Goal: Book appointment/travel/reservation

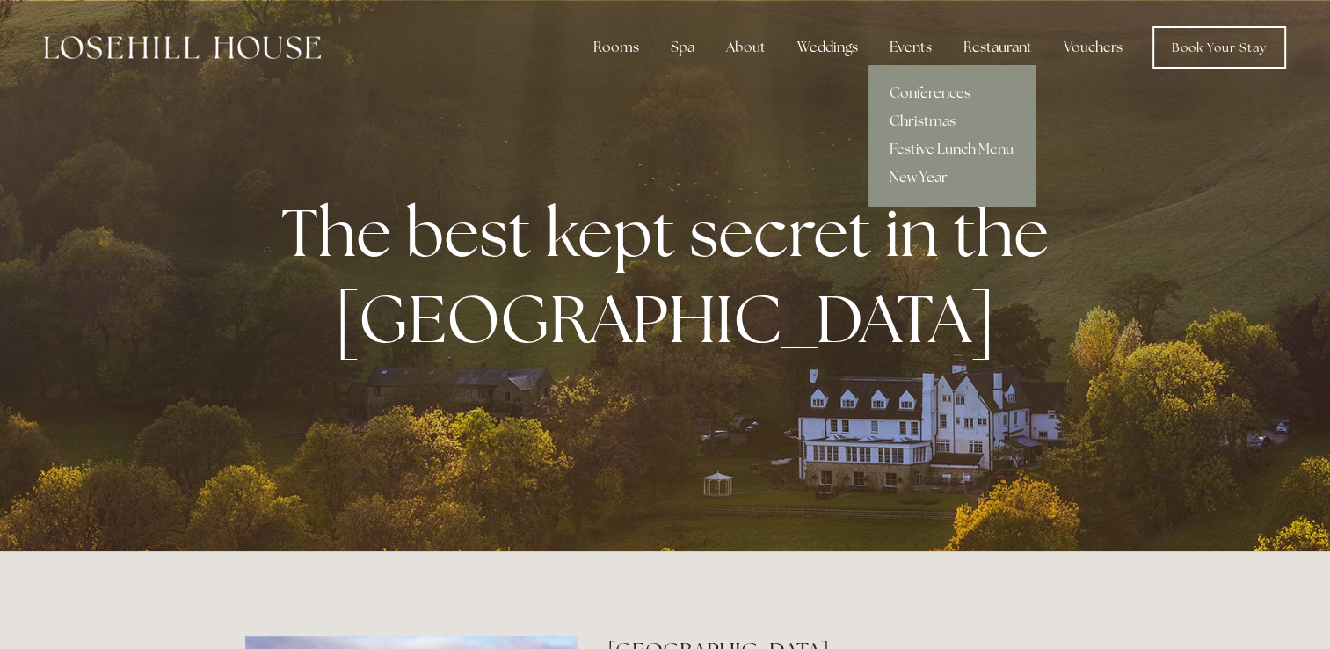
click at [919, 190] on link "New Year" at bounding box center [951, 177] width 166 height 28
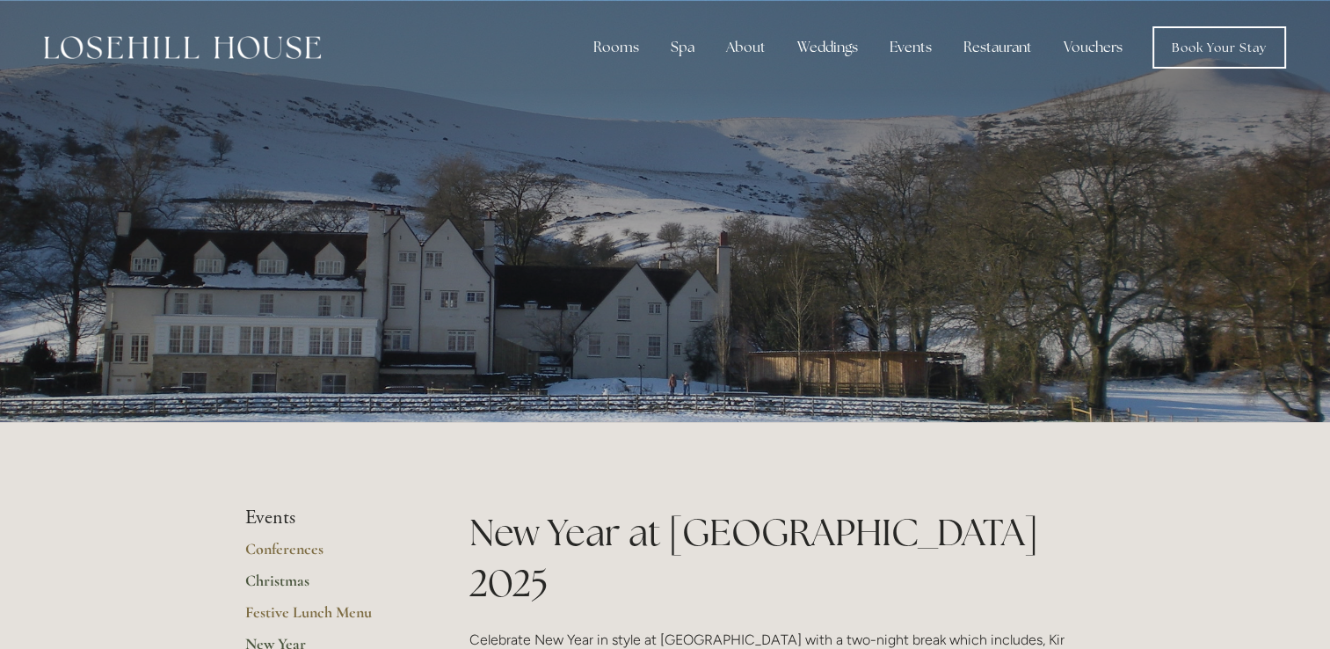
click at [279, 587] on link "Christmas" at bounding box center [329, 586] width 168 height 32
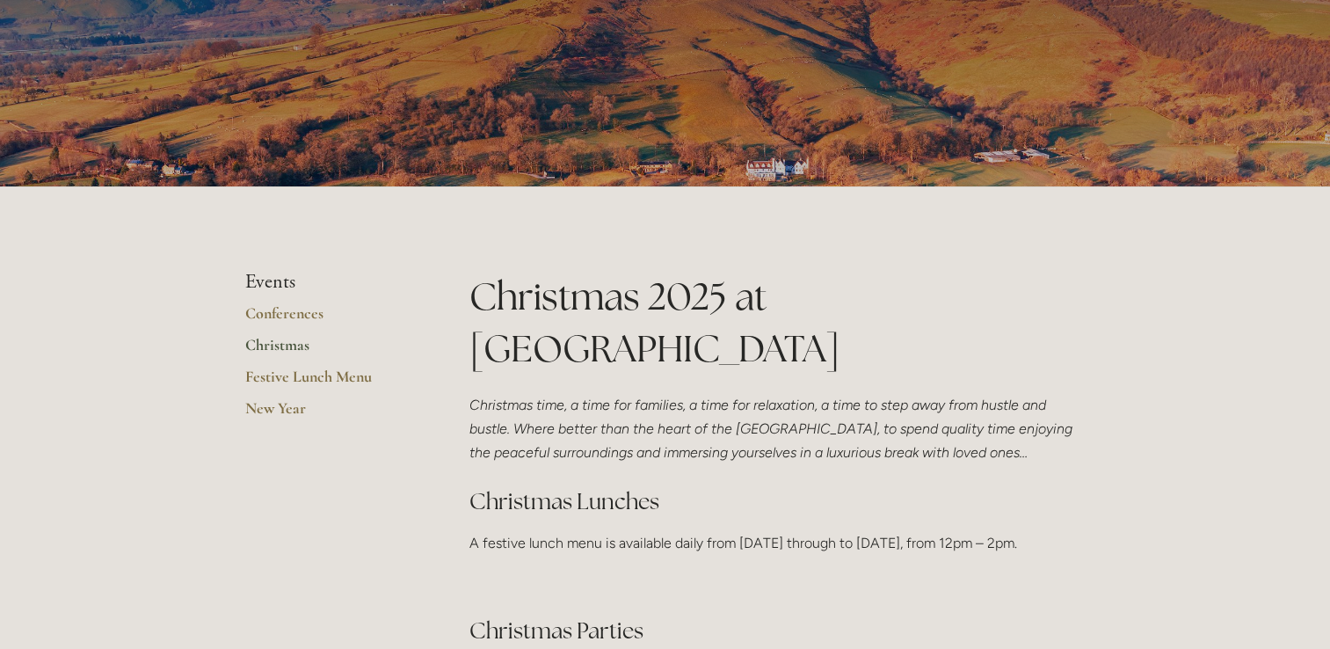
scroll to position [151, 0]
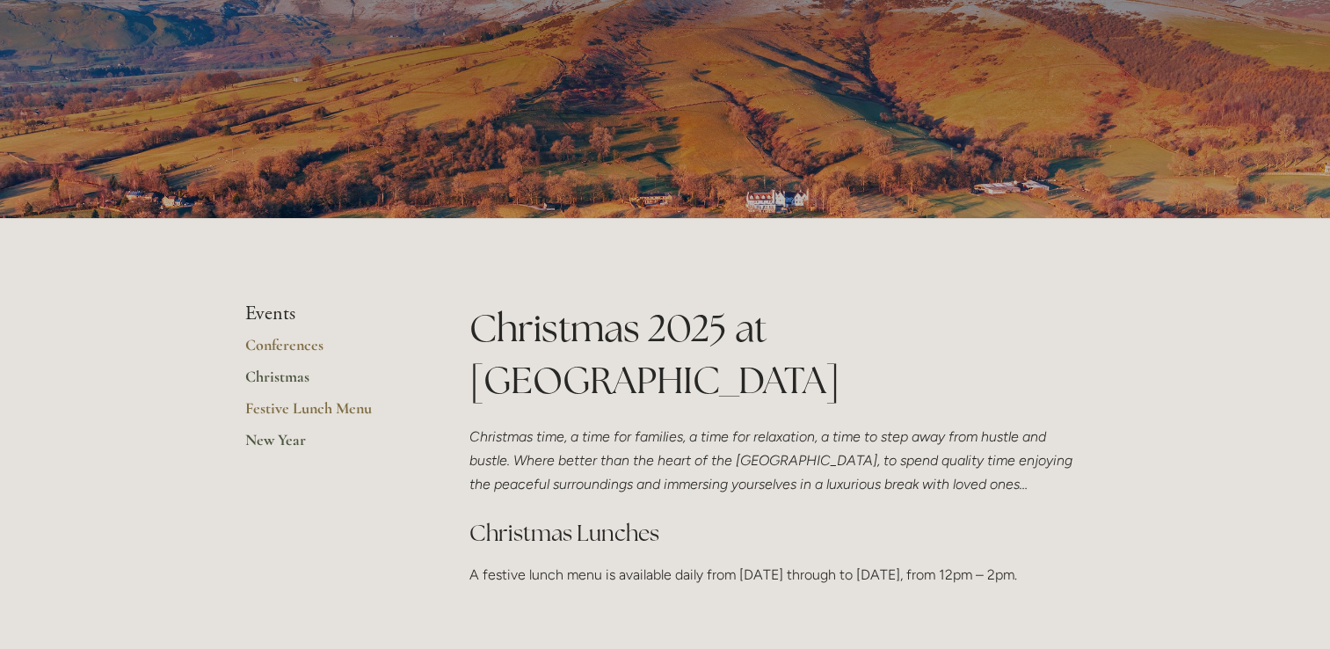
click at [284, 437] on link "New Year" at bounding box center [329, 446] width 168 height 32
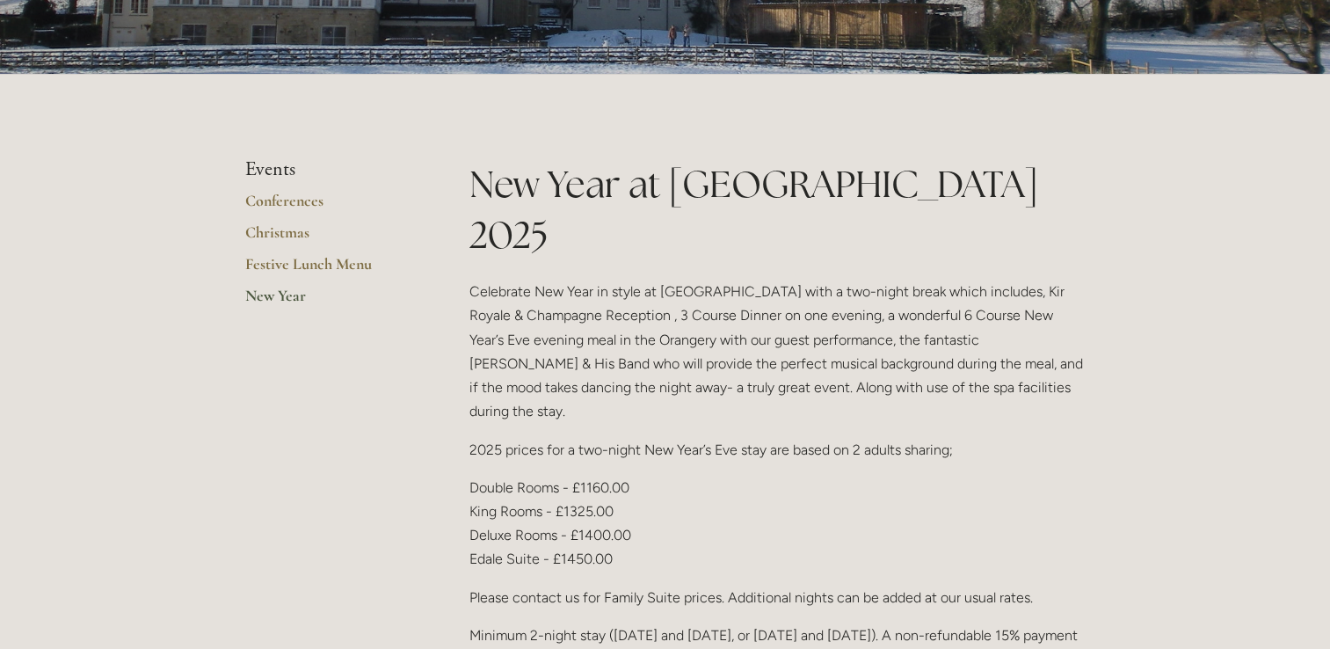
scroll to position [348, 0]
